Goal: Task Accomplishment & Management: Use online tool/utility

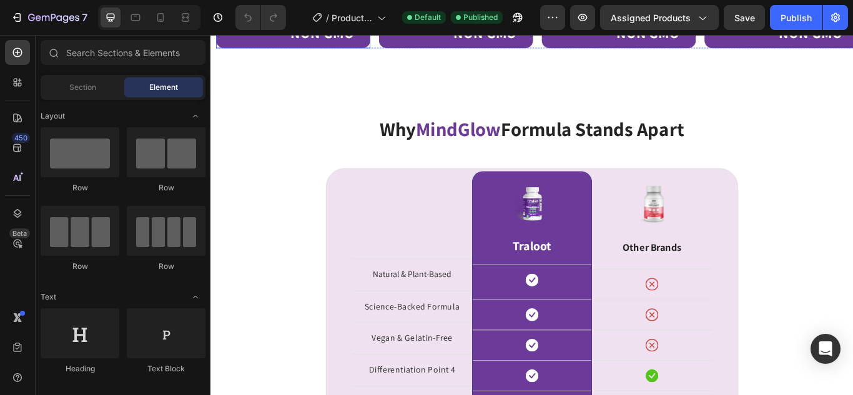
scroll to position [1192, 0]
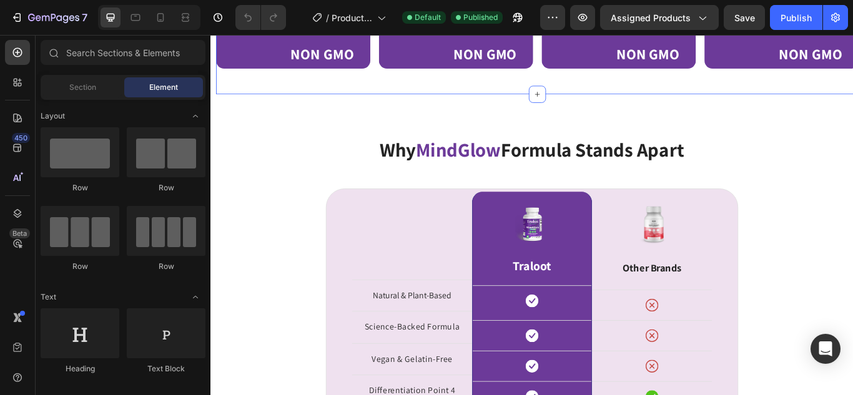
click at [391, 84] on div "Image NON GMO Text Block Row Image NON GMO Text Block Row Image NON GMO Text Bl…" at bounding box center [591, 53] width 749 height 64
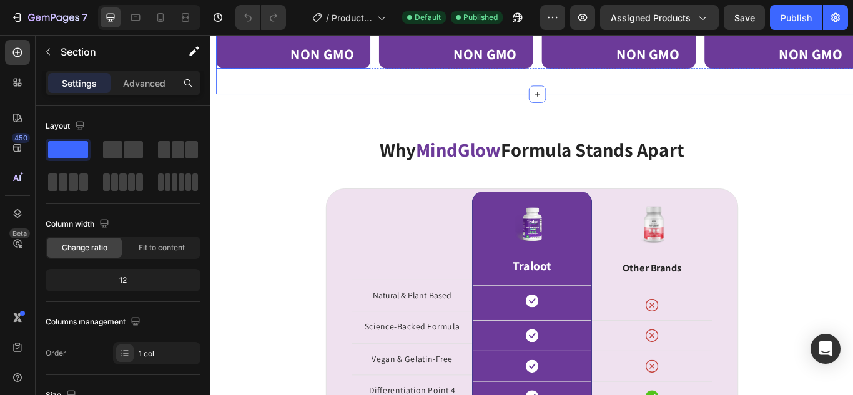
click at [334, 68] on div "NON GMO Text Block" at bounding box center [344, 47] width 79 height 41
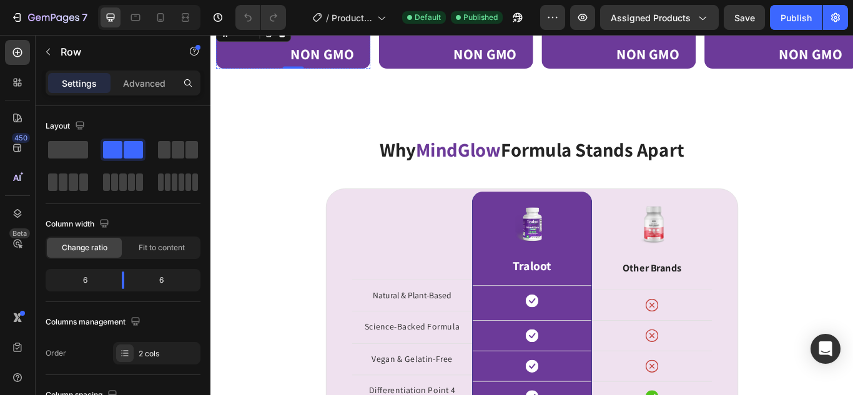
click at [273, 27] on img at bounding box center [262, 27] width 56 height 0
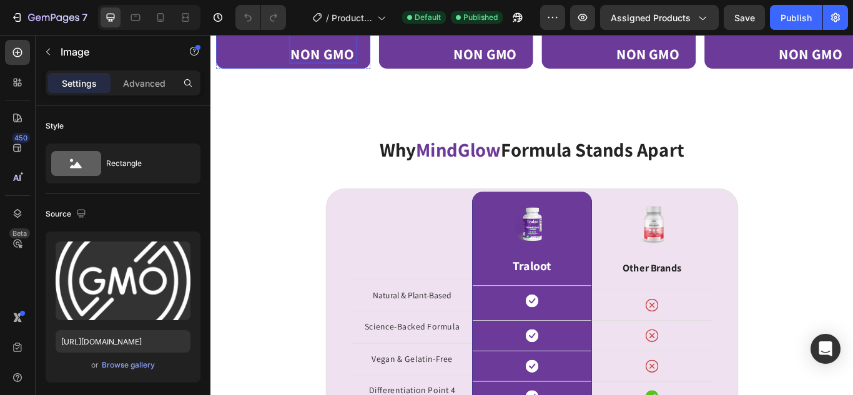
click at [347, 68] on strong "NON GMO" at bounding box center [341, 57] width 74 height 22
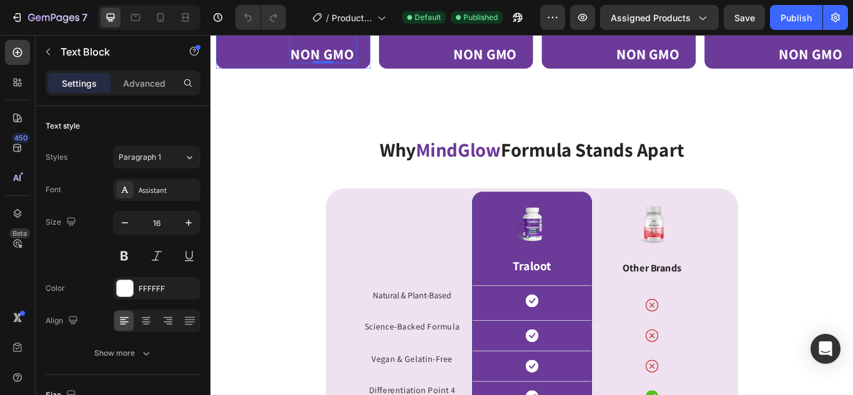
click at [252, 27] on img at bounding box center [262, 27] width 56 height 0
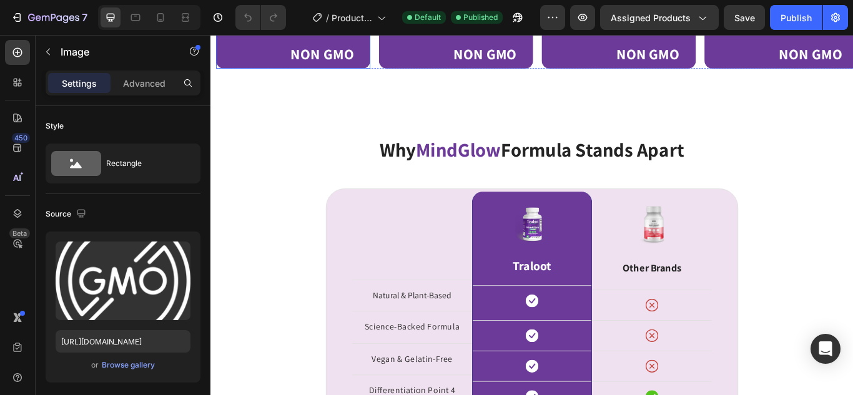
click at [330, 74] on div "Image 0 NON GMO Text Block Row" at bounding box center [307, 48] width 180 height 54
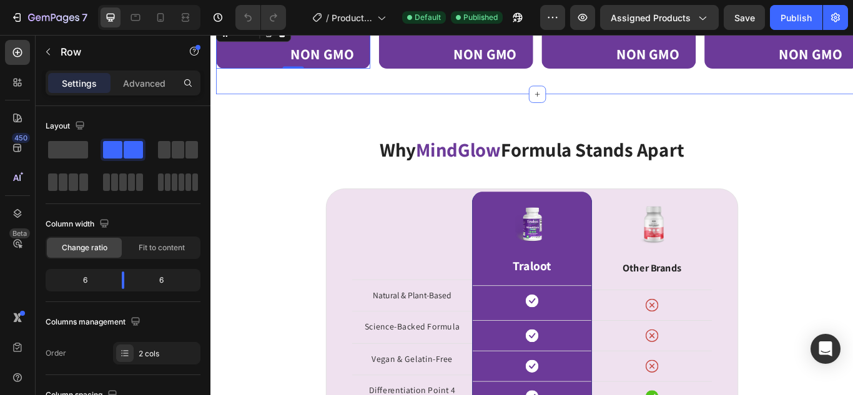
click at [380, 84] on div "Image NON GMO Text Block Row 0 Image NON GMO Text Block Row Image NON GMO Text …" at bounding box center [591, 53] width 749 height 64
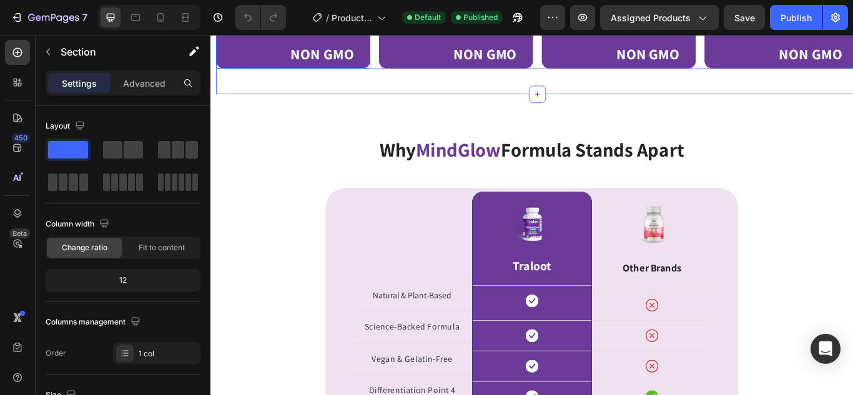
click at [354, 68] on div "NON GMO Text Block" at bounding box center [344, 47] width 79 height 41
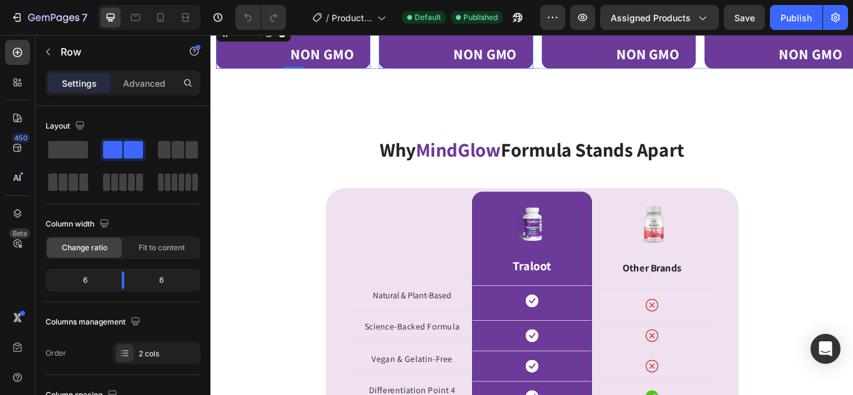
click at [512, 74] on div "Image NON GMO Text Block Row" at bounding box center [497, 48] width 180 height 54
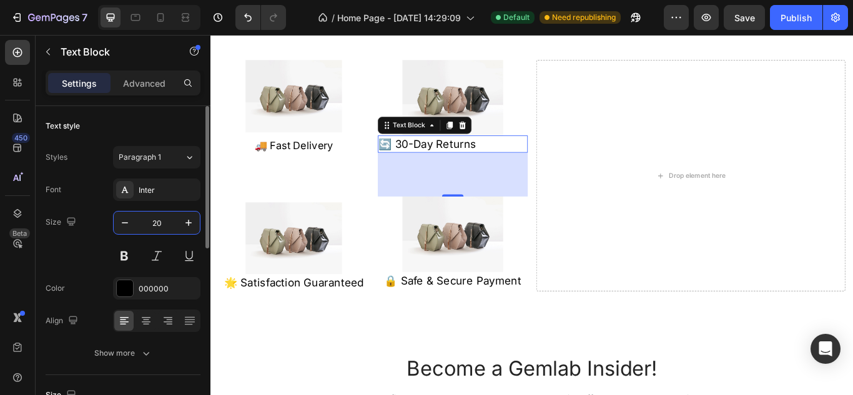
scroll to position [2356, 0]
type input "20"
drag, startPoint x: 144, startPoint y: 308, endPoint x: 146, endPoint y: 316, distance: 8.2
click at [146, 316] on div "Font Inter Size 20 Color 000000 Align Align center Show more" at bounding box center [123, 272] width 155 height 186
click at [146, 316] on icon at bounding box center [146, 321] width 12 height 12
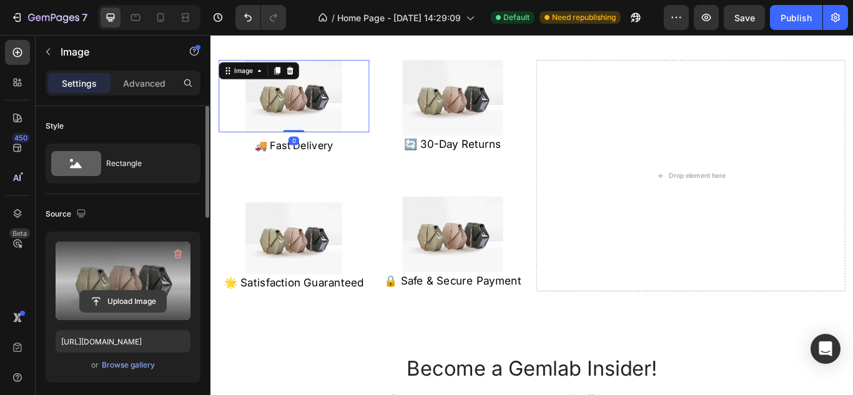
click at [126, 297] on input "file" at bounding box center [123, 301] width 86 height 21
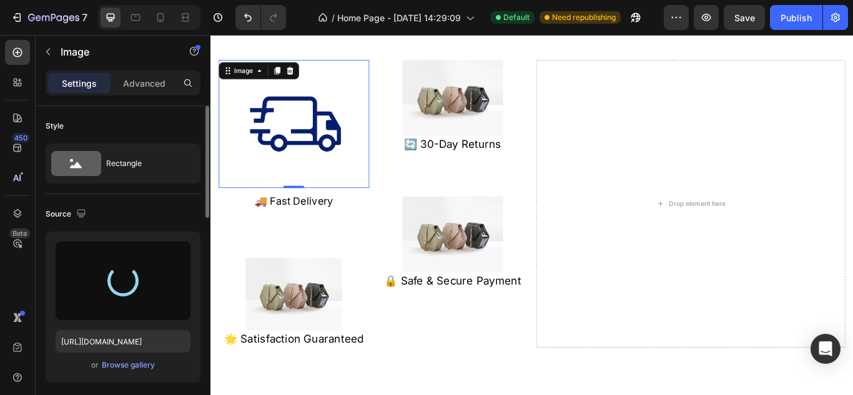
type input "[URL][DOMAIN_NAME]"
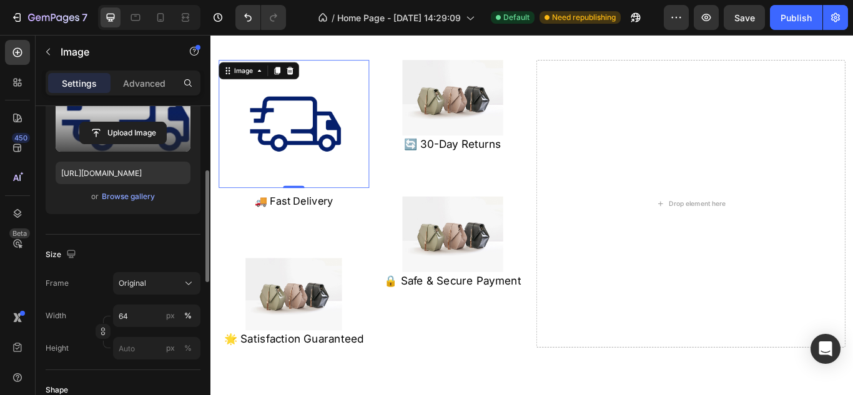
scroll to position [175, 0]
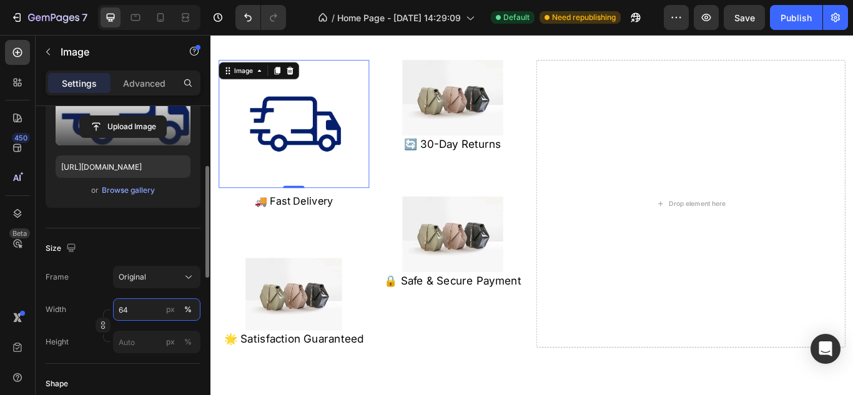
click at [159, 307] on input "64" at bounding box center [156, 310] width 87 height 22
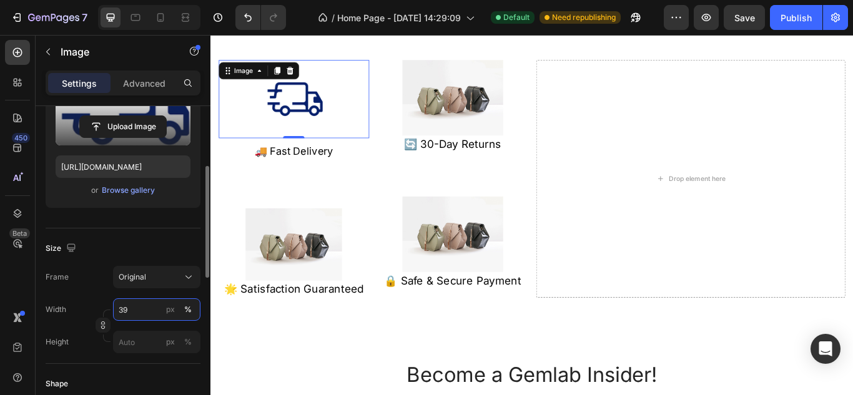
type input "38"
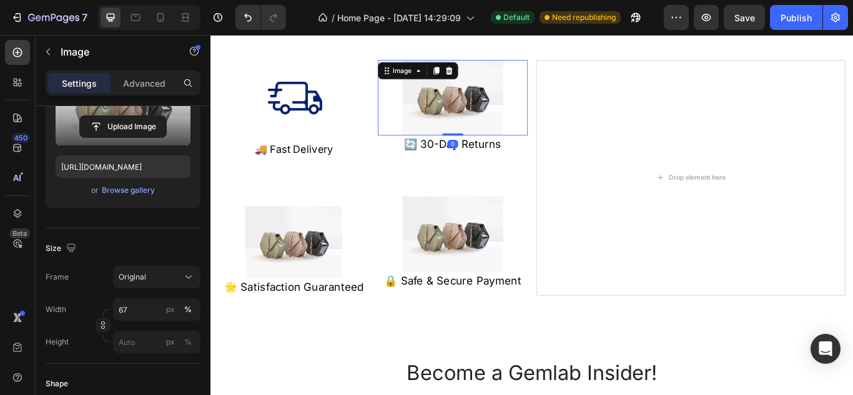
click at [120, 115] on label at bounding box center [123, 106] width 135 height 79
click at [120, 116] on input "file" at bounding box center [123, 126] width 86 height 21
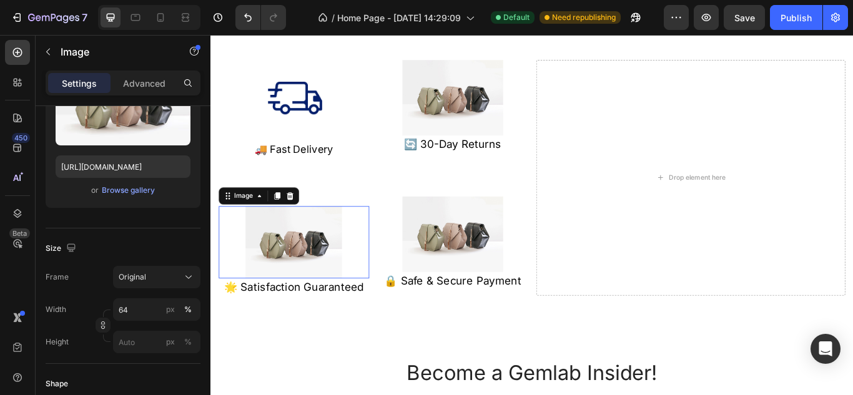
click at [335, 286] on img at bounding box center [307, 277] width 112 height 84
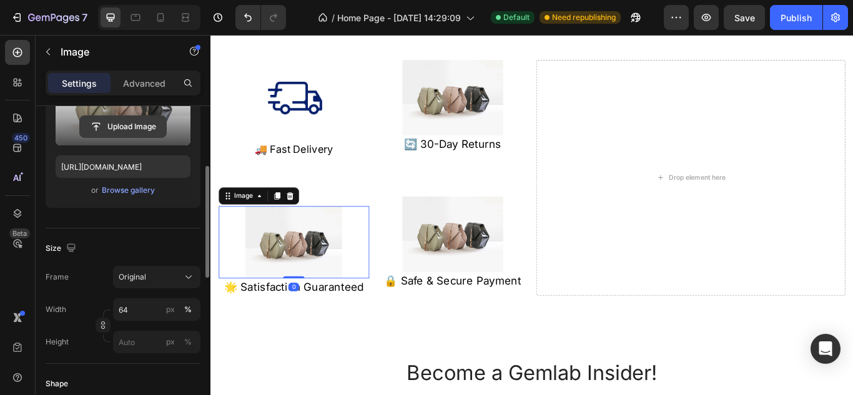
click at [127, 119] on input "file" at bounding box center [123, 126] width 86 height 21
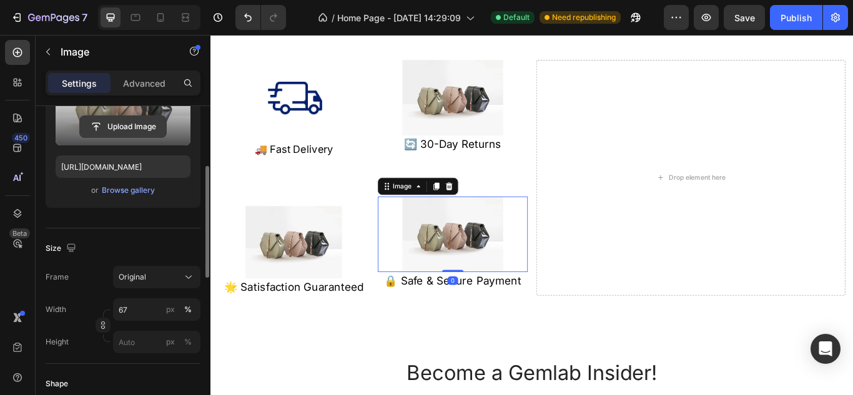
click at [142, 125] on input "file" at bounding box center [123, 126] width 86 height 21
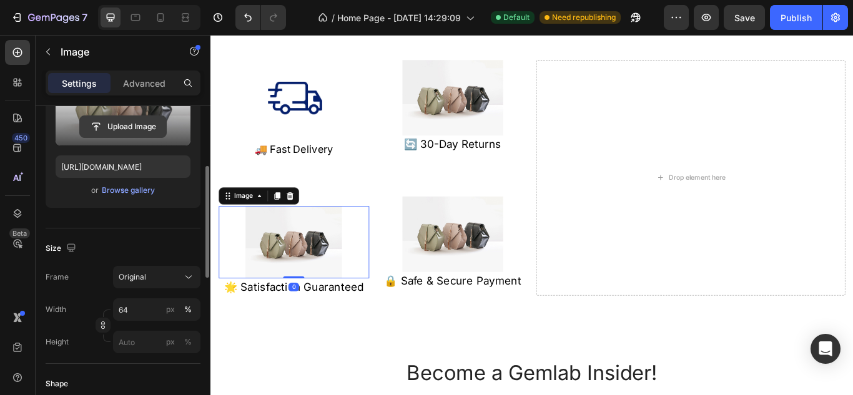
click at [137, 126] on input "file" at bounding box center [123, 126] width 86 height 21
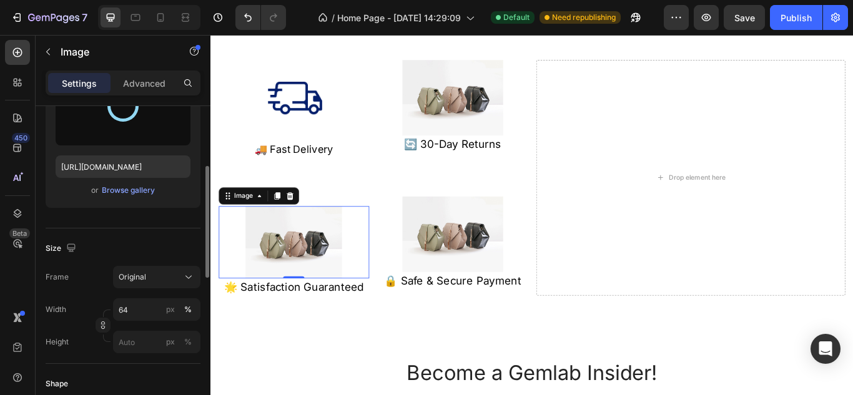
type input "[URL][DOMAIN_NAME]"
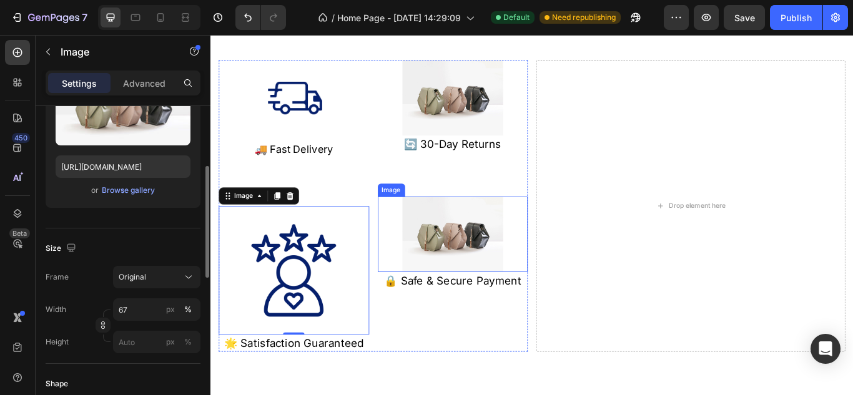
click at [519, 270] on img at bounding box center [492, 268] width 117 height 88
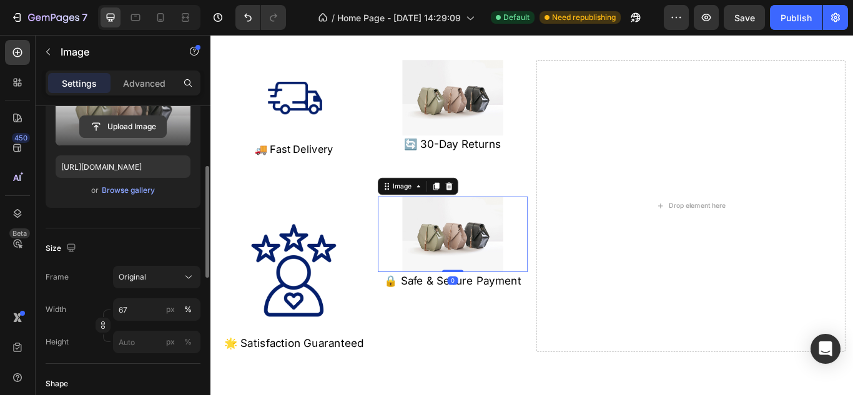
click at [115, 131] on input "file" at bounding box center [123, 126] width 86 height 21
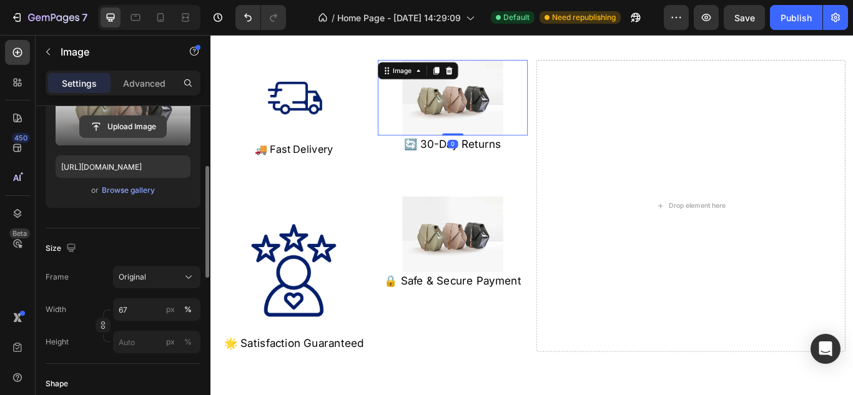
click at [115, 126] on input "file" at bounding box center [123, 126] width 86 height 21
